Goal: Information Seeking & Learning: Learn about a topic

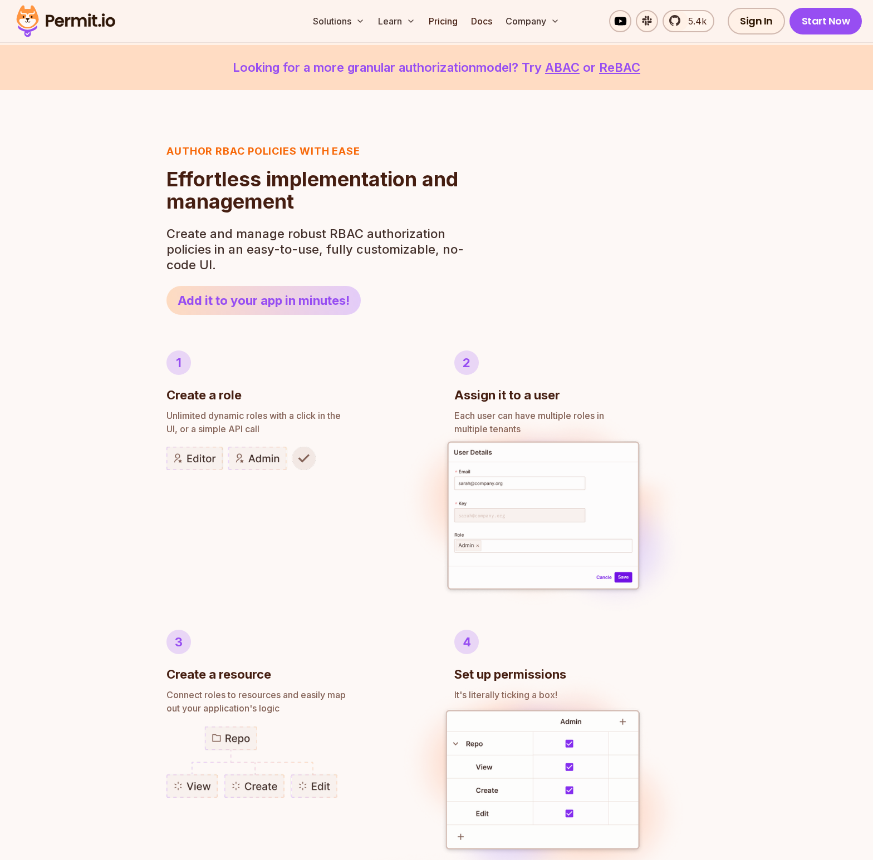
scroll to position [425, 0]
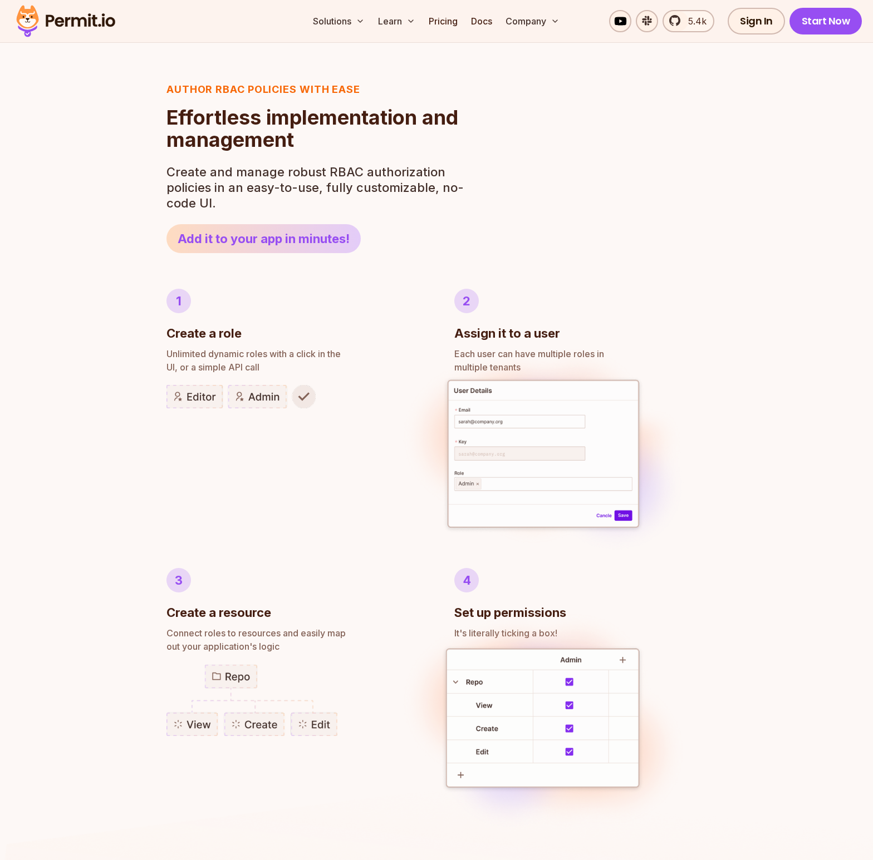
click at [265, 426] on li "1 Create a role Unlimited dynamic roles with a click in the UI, or a simple API…" at bounding box center [292, 411] width 252 height 244
click at [254, 390] on img at bounding box center [240, 396] width 149 height 23
click at [199, 393] on img at bounding box center [240, 396] width 149 height 23
click at [308, 397] on img at bounding box center [240, 396] width 149 height 23
click at [172, 353] on span "Unlimited dynamic roles with a click in the" at bounding box center [292, 353] width 252 height 13
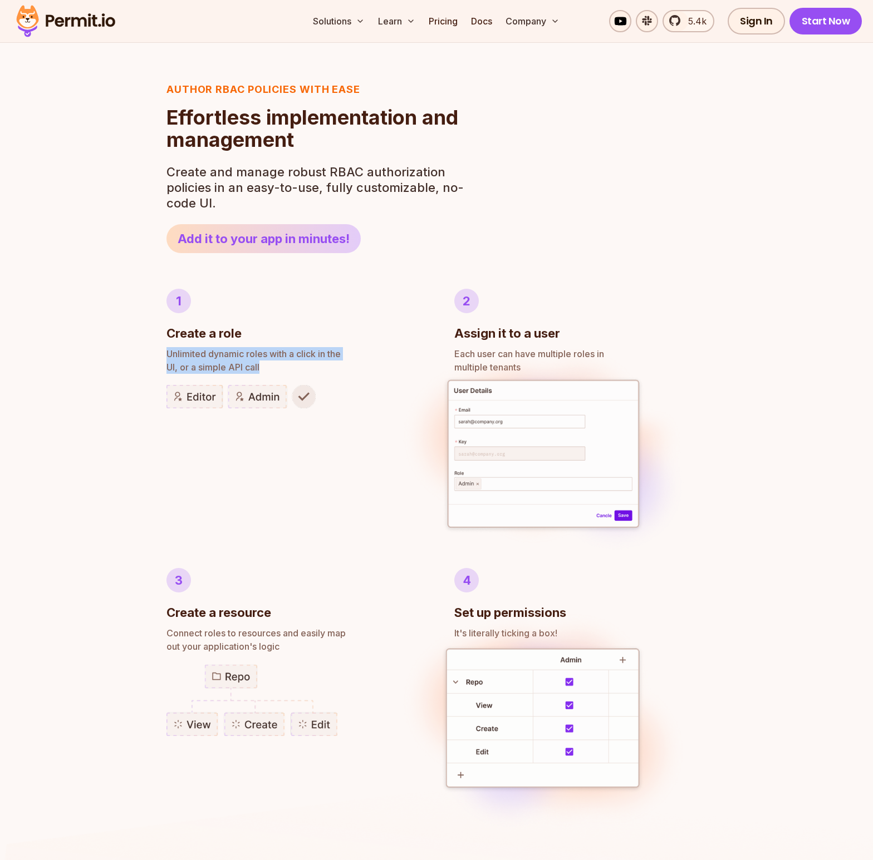
drag, startPoint x: 164, startPoint y: 352, endPoint x: 262, endPoint y: 365, distance: 98.2
click at [262, 365] on div "Author RBAC POLICIES with EASE Role Based Access Control Effortless implementat…" at bounding box center [436, 582] width 873 height 1108
click at [262, 365] on p "Unlimited dynamic roles with a click in the UI, or a simple API call" at bounding box center [292, 360] width 252 height 27
click at [498, 360] on img at bounding box center [543, 455] width 296 height 228
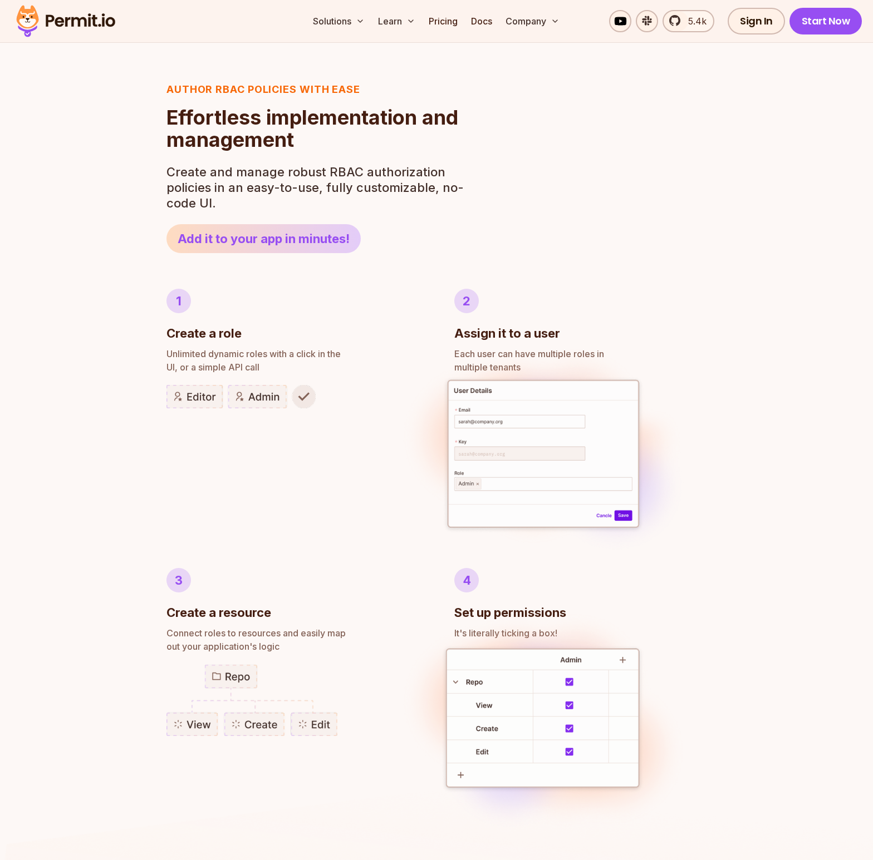
click at [498, 360] on img at bounding box center [543, 455] width 296 height 228
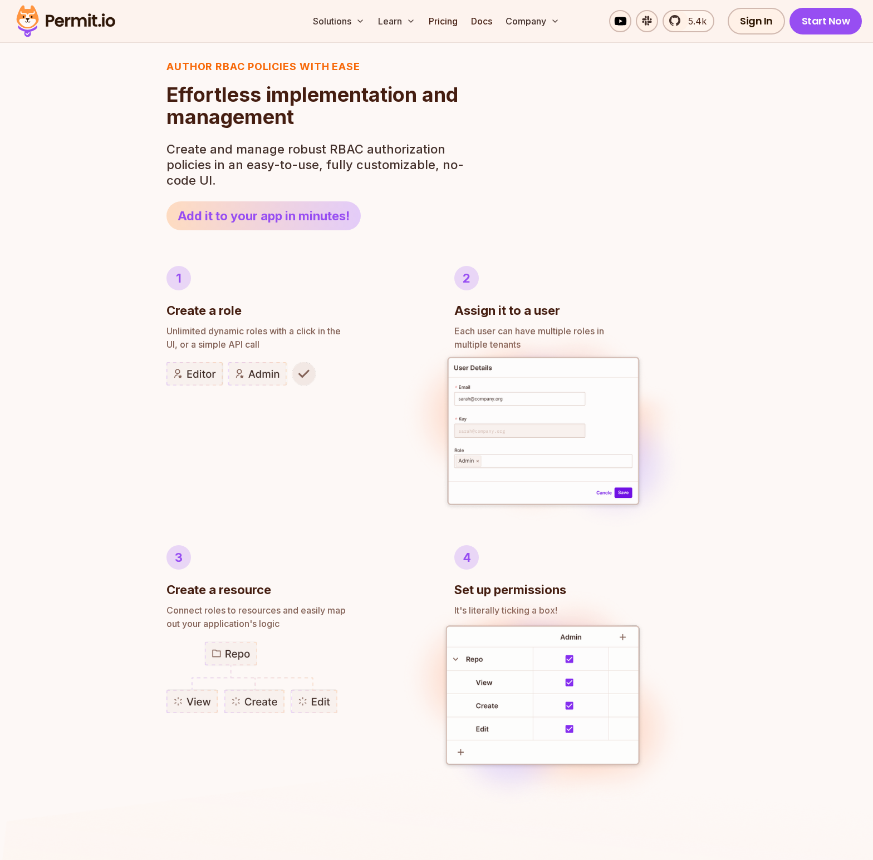
scroll to position [506, 0]
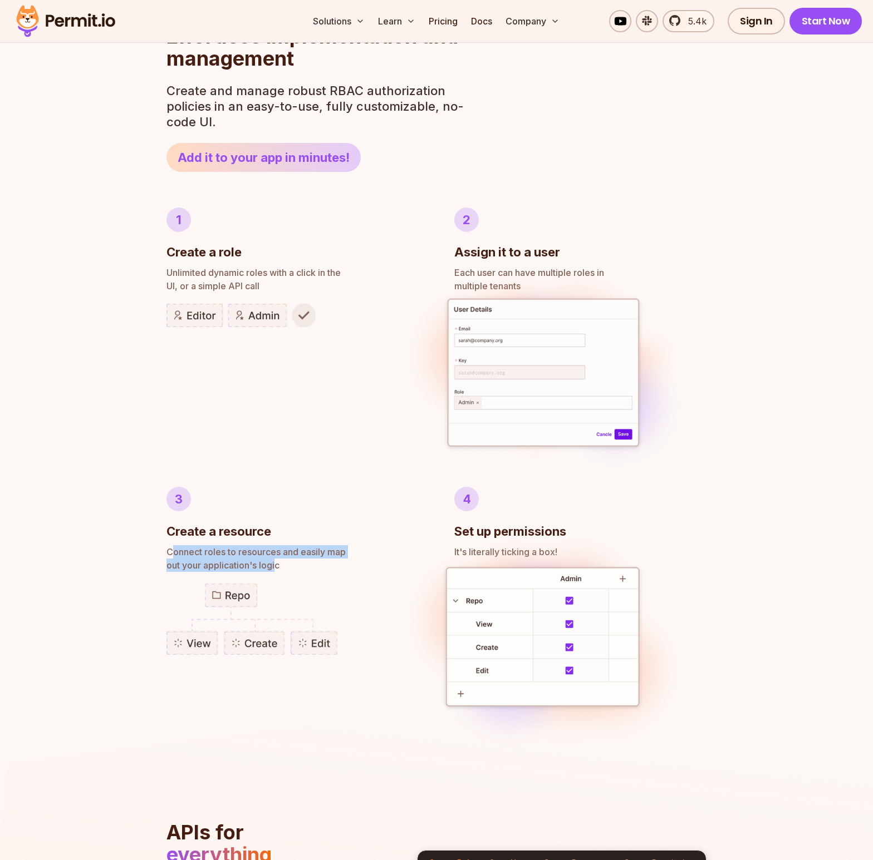
drag, startPoint x: 171, startPoint y: 548, endPoint x: 277, endPoint y: 565, distance: 107.2
click at [277, 565] on p "Connect roles to resources and easily map out your application's logic" at bounding box center [292, 558] width 252 height 27
click at [278, 565] on p "Connect roles to resources and easily map out your application's logic" at bounding box center [292, 558] width 252 height 27
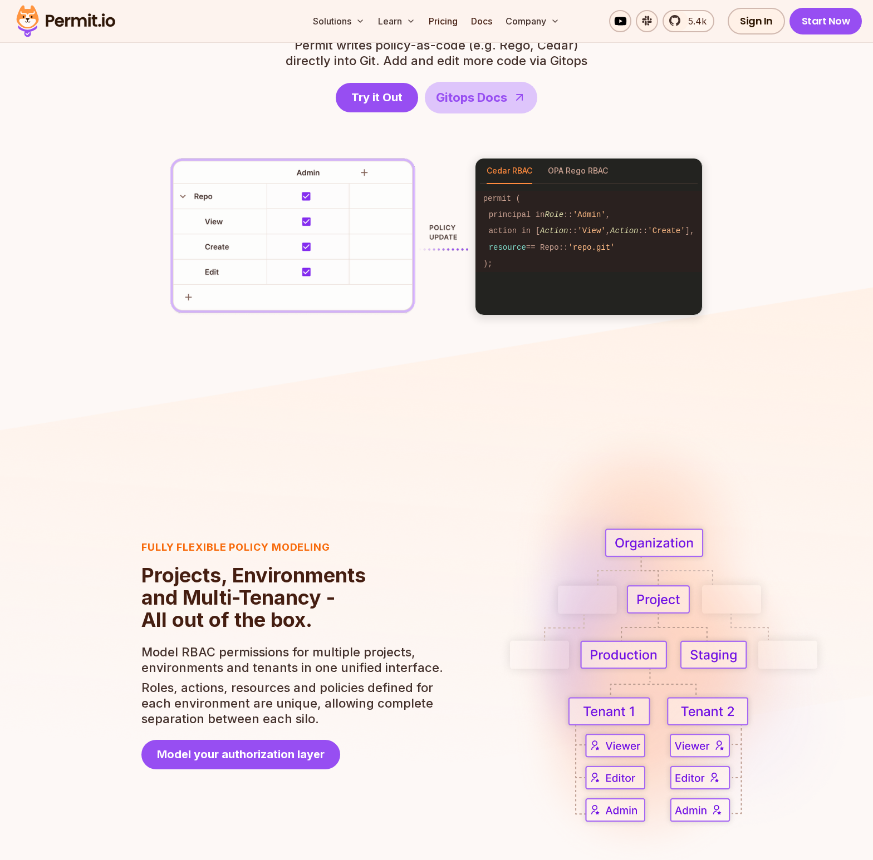
scroll to position [1494, 0]
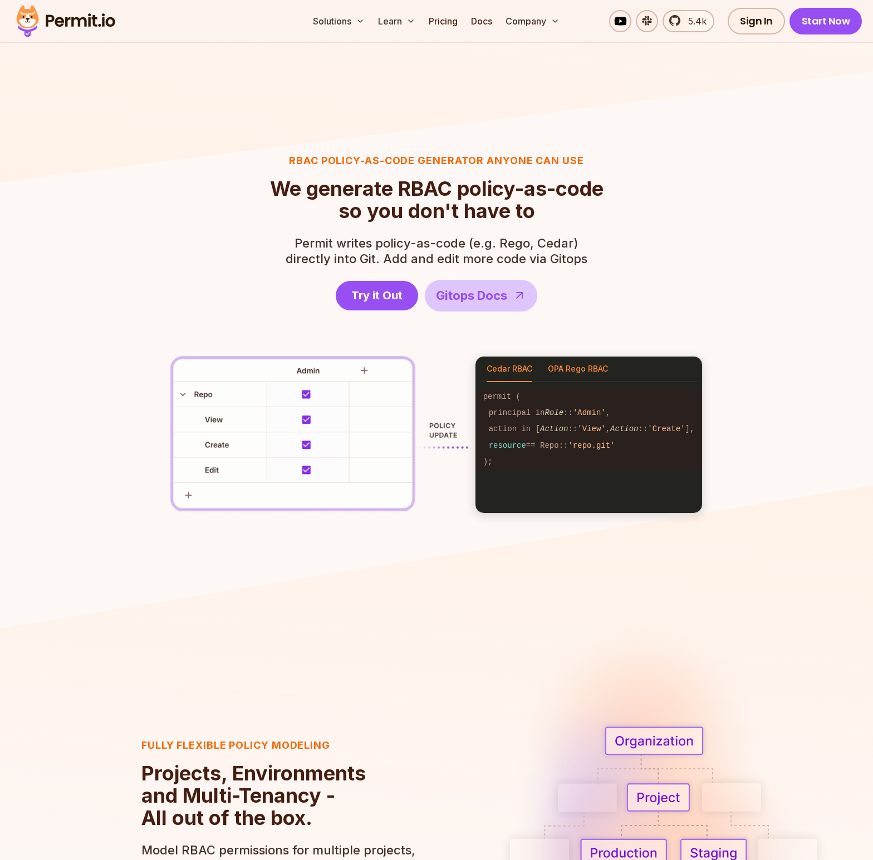
click at [569, 371] on button "OPA Rego RBAC" at bounding box center [578, 370] width 60 height 26
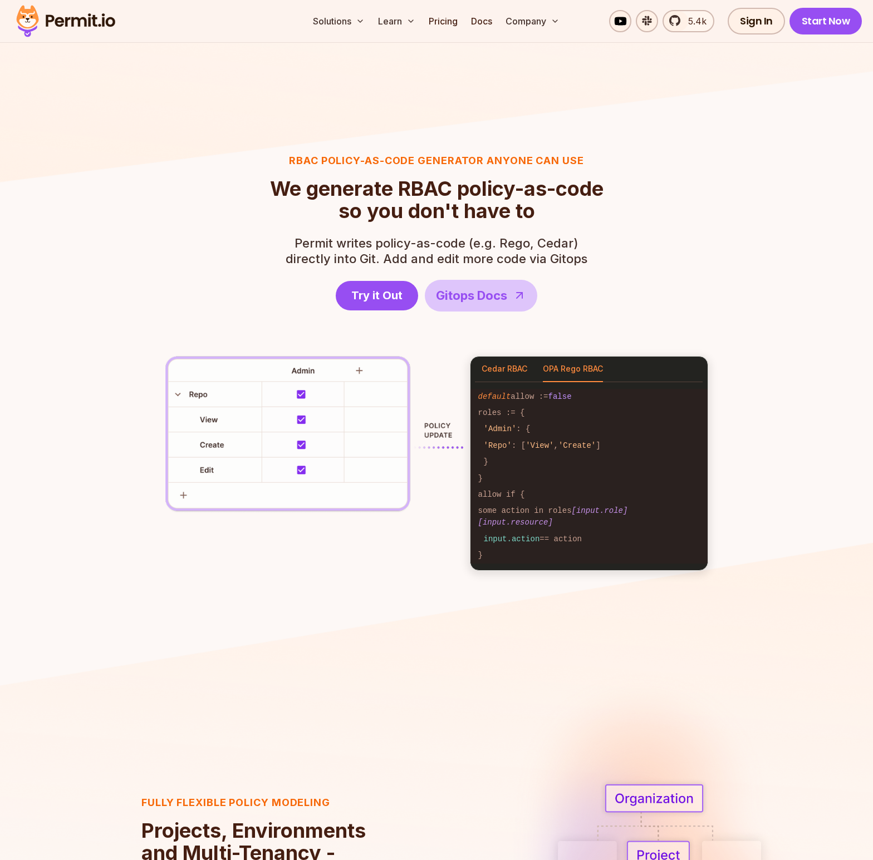
click at [504, 367] on button "Cedar RBAC" at bounding box center [504, 370] width 46 height 26
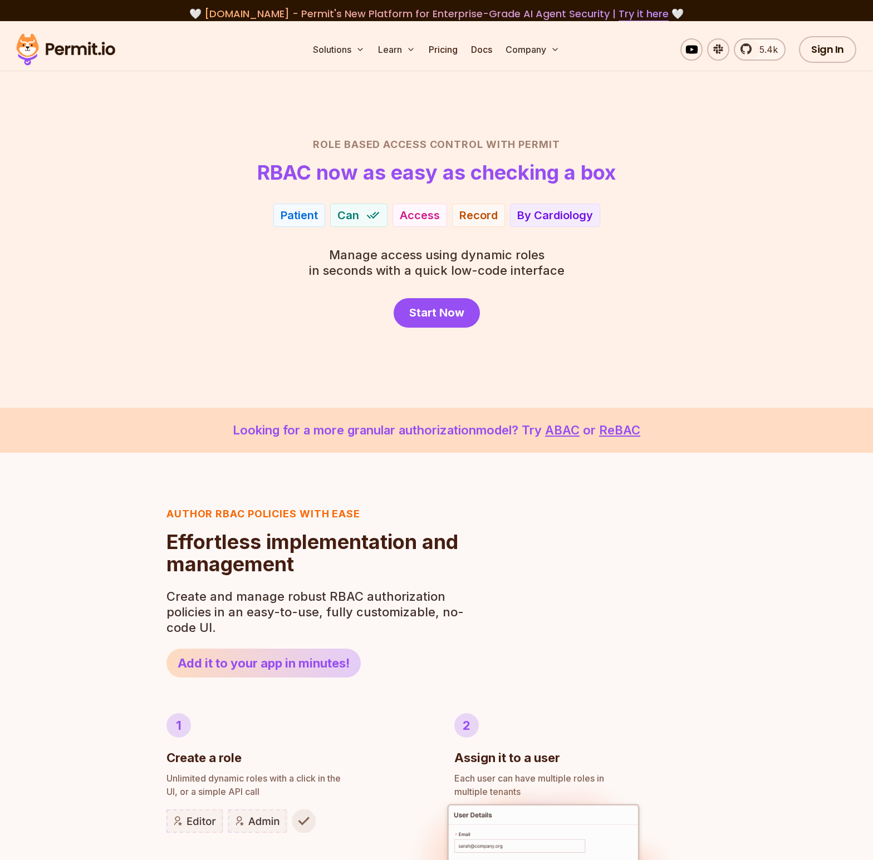
scroll to position [0, 0]
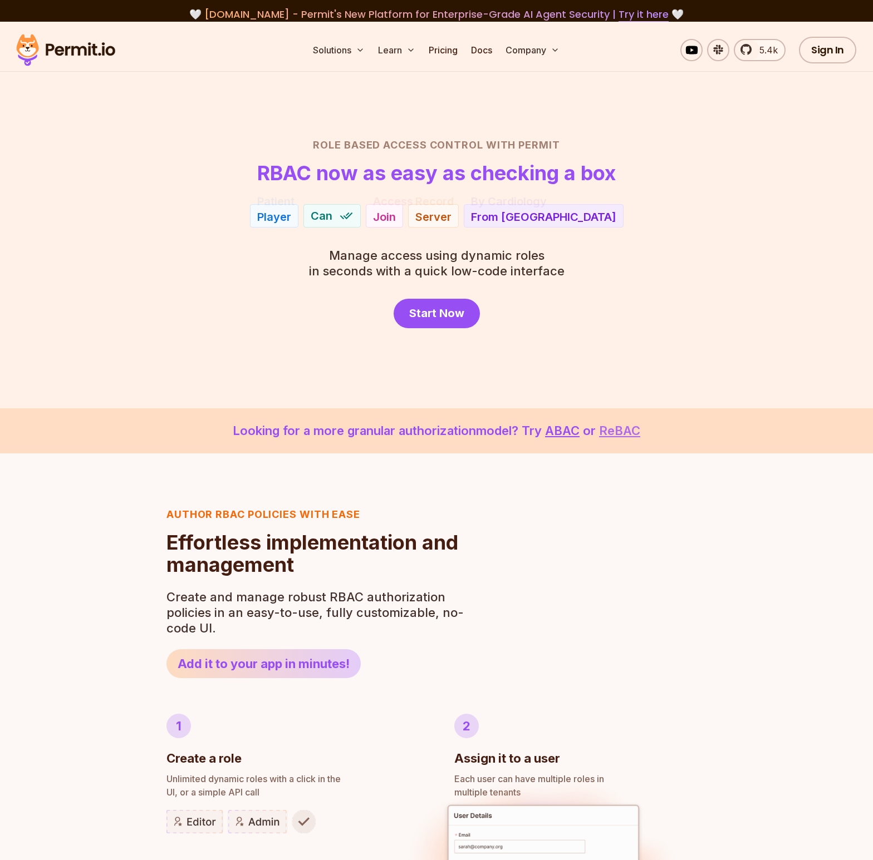
click at [624, 435] on link "ReBAC" at bounding box center [619, 431] width 41 height 14
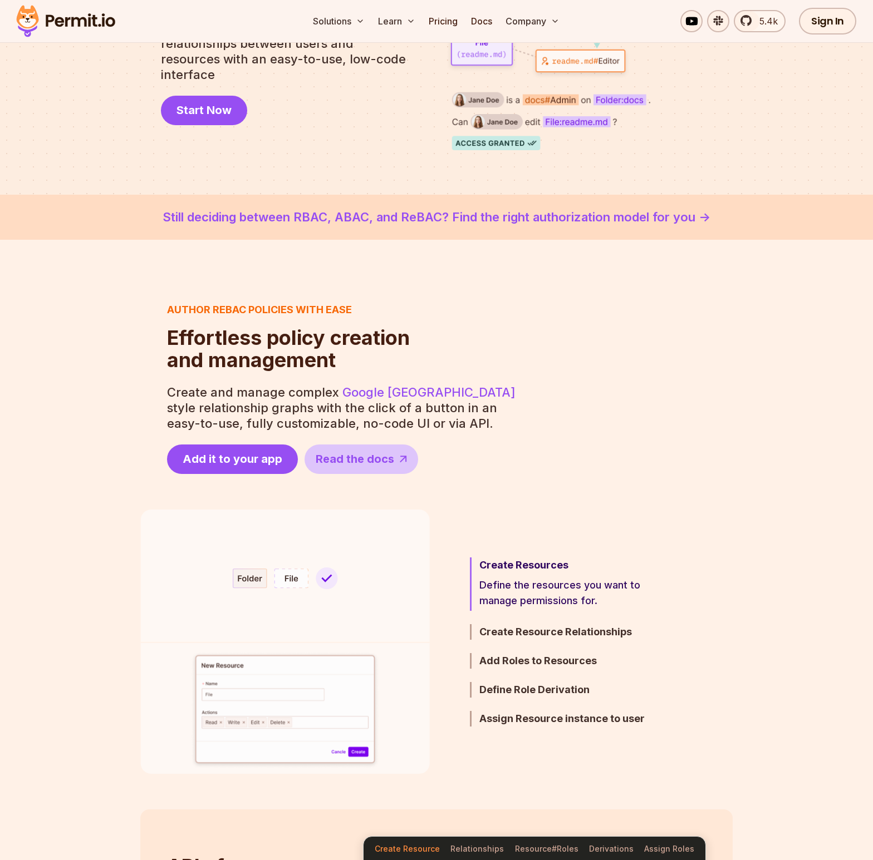
scroll to position [219, 0]
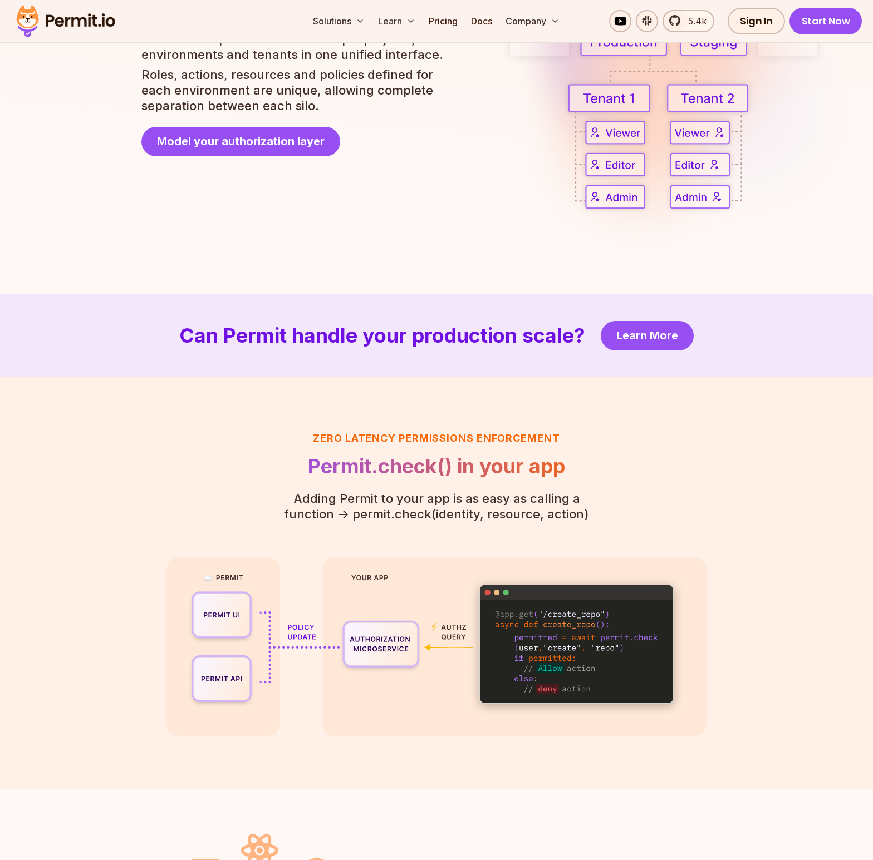
scroll to position [2318, 0]
